Goal: Browse casually: Explore the website without a specific task or goal

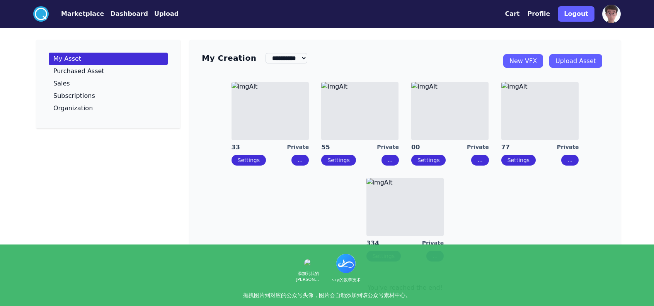
click at [365, 111] on img at bounding box center [359, 111] width 77 height 58
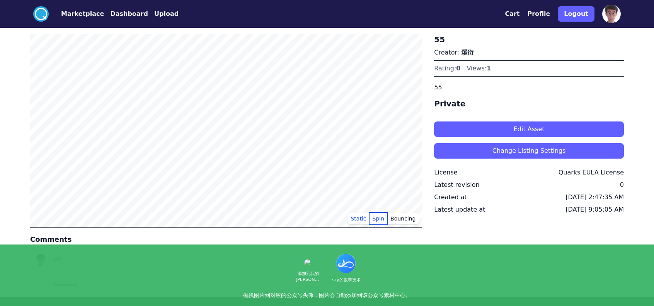
click at [375, 219] on button "Spin" at bounding box center [378, 219] width 18 height 12
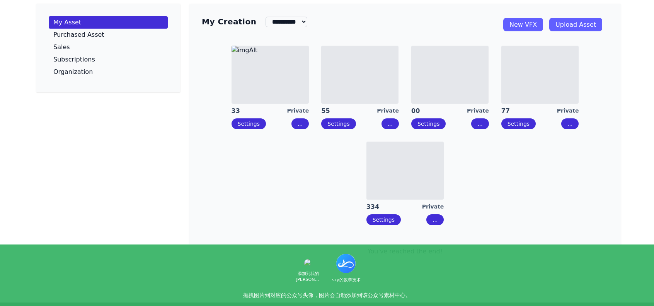
scroll to position [39, 0]
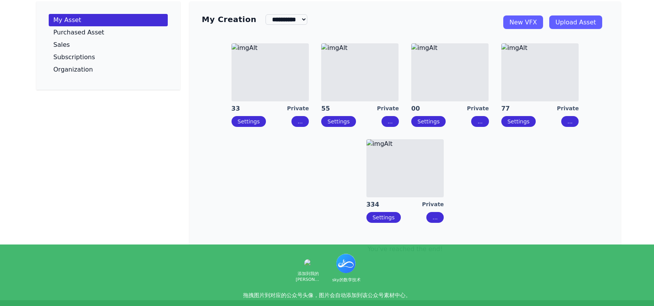
click at [405, 179] on img at bounding box center [404, 168] width 77 height 58
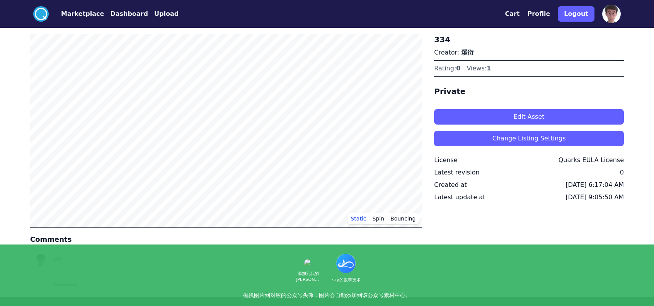
click at [530, 119] on button "Edit Asset" at bounding box center [529, 116] width 190 height 15
